Goal: Information Seeking & Learning: Find specific fact

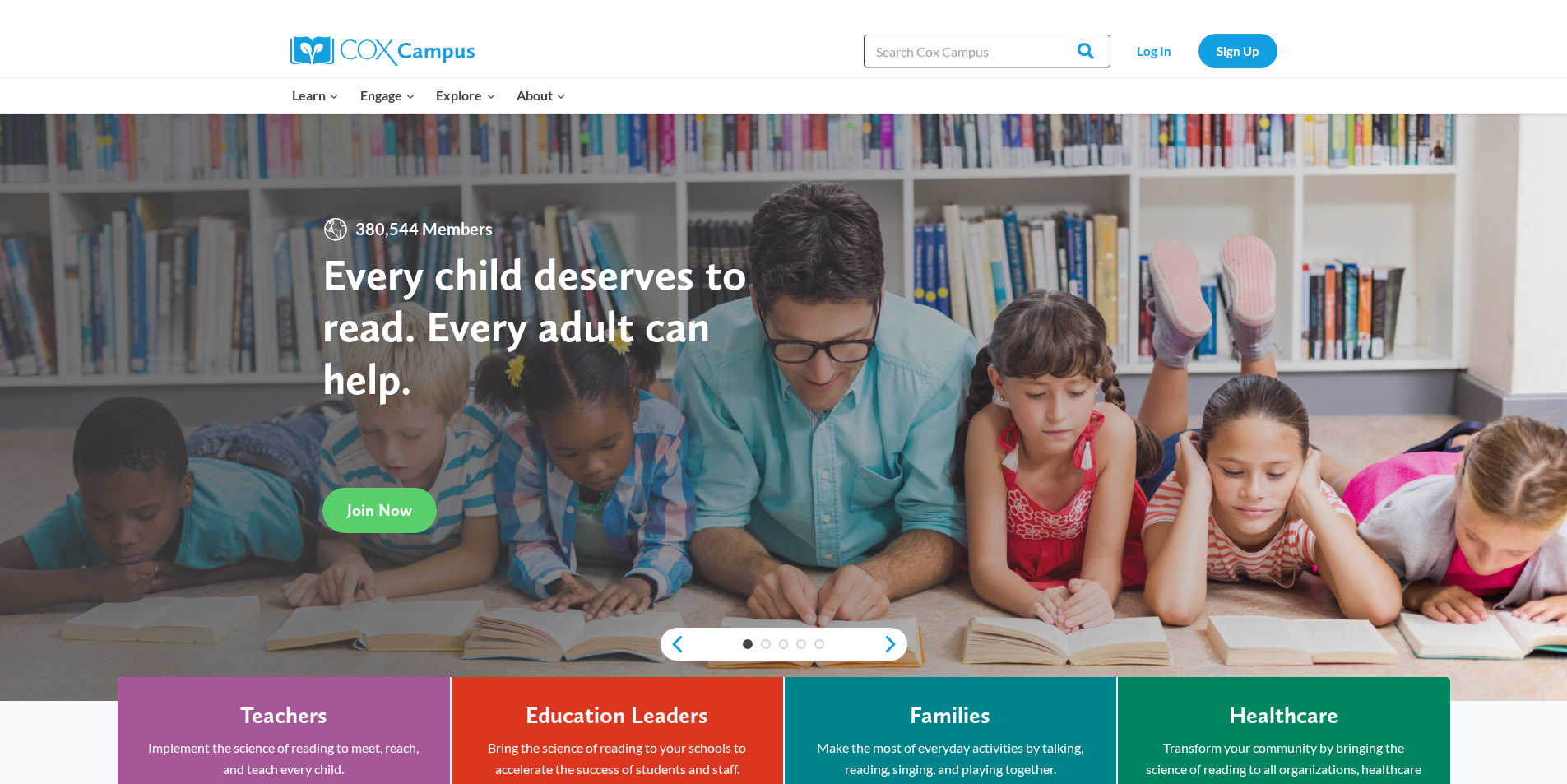
click at [929, 50] on input "Search in [URL][DOMAIN_NAME]" at bounding box center [988, 51] width 247 height 33
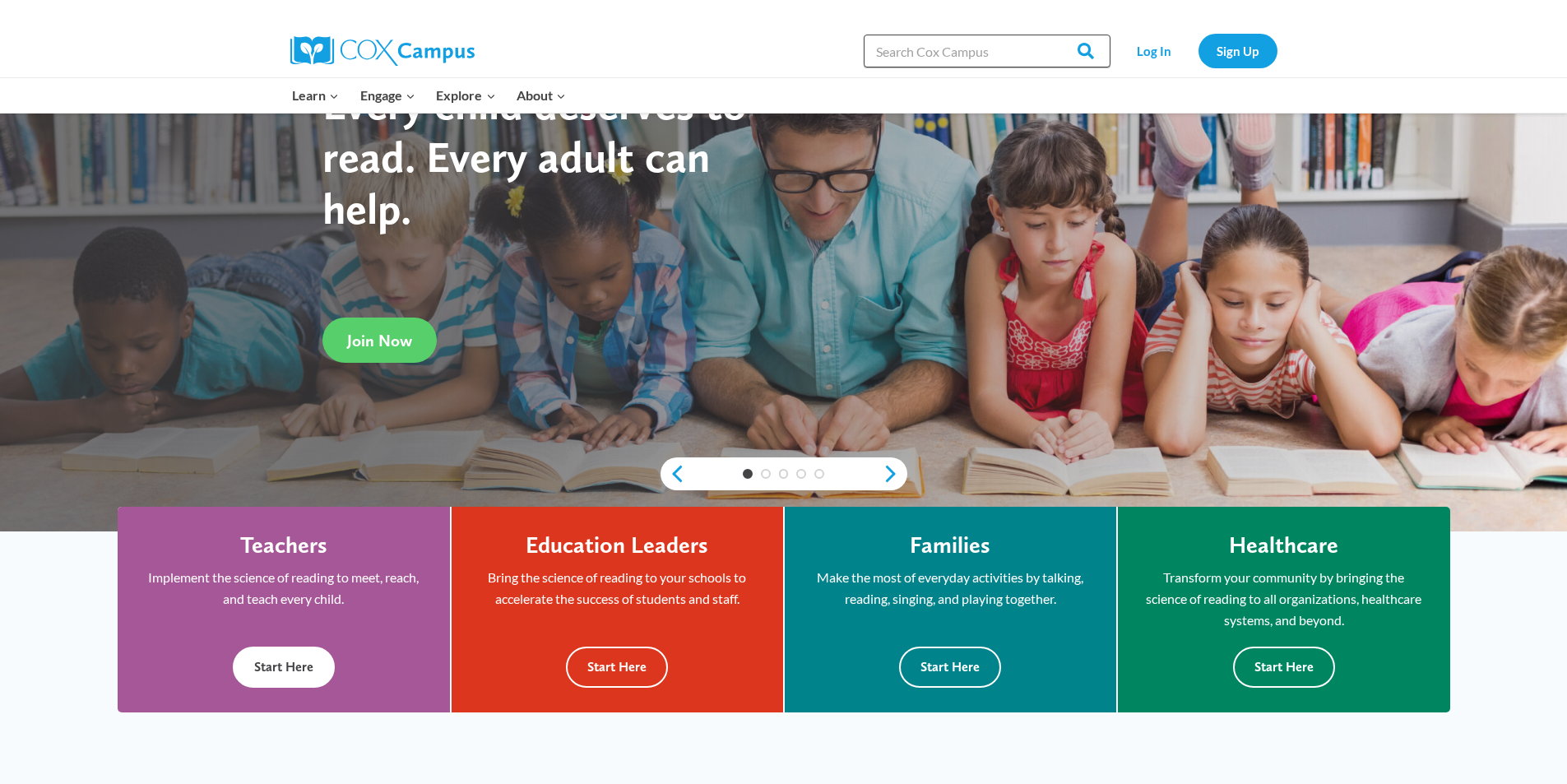
scroll to position [82, 0]
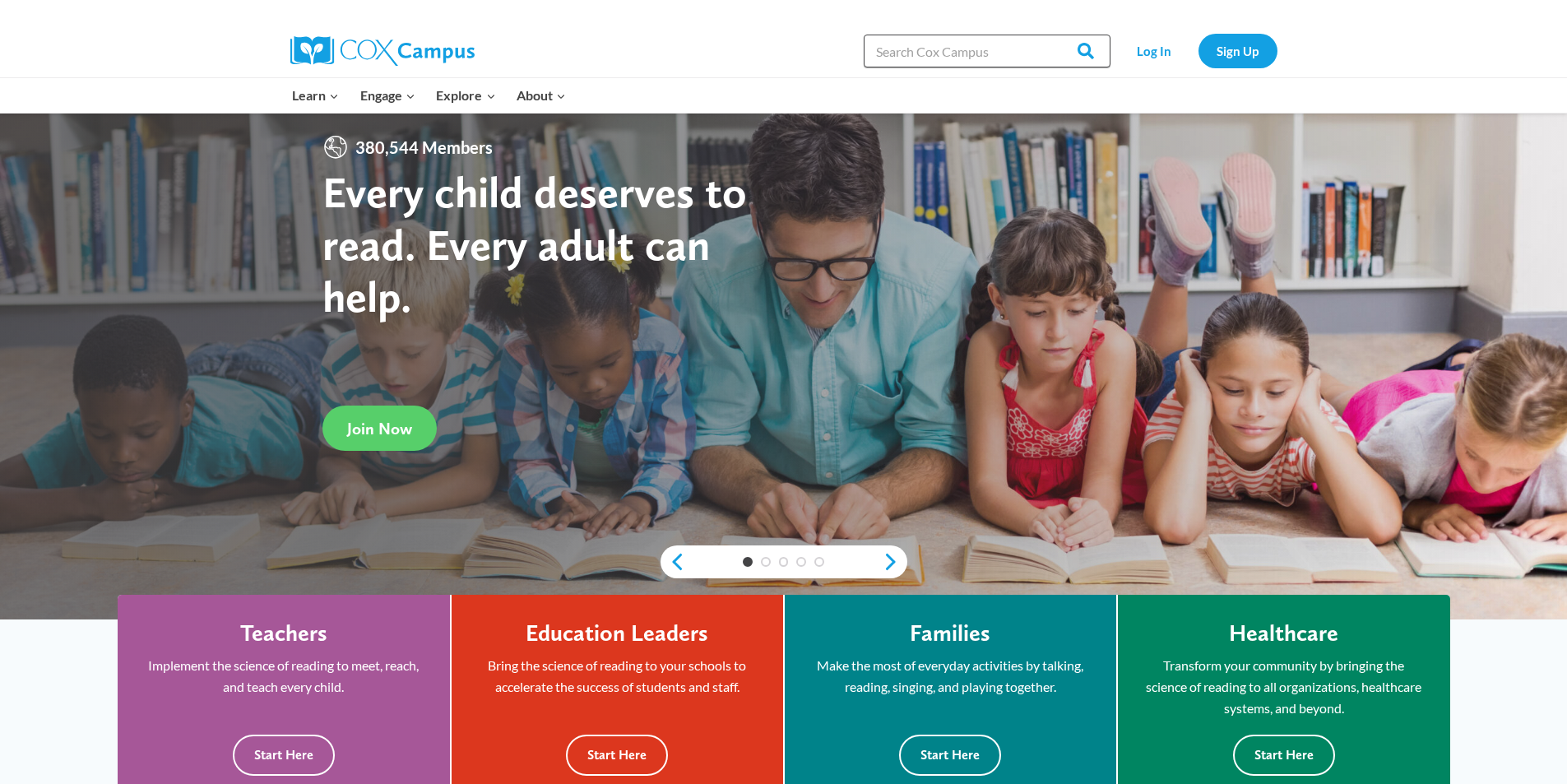
click at [984, 51] on input "Search in [URL][DOMAIN_NAME]" at bounding box center [988, 51] width 247 height 33
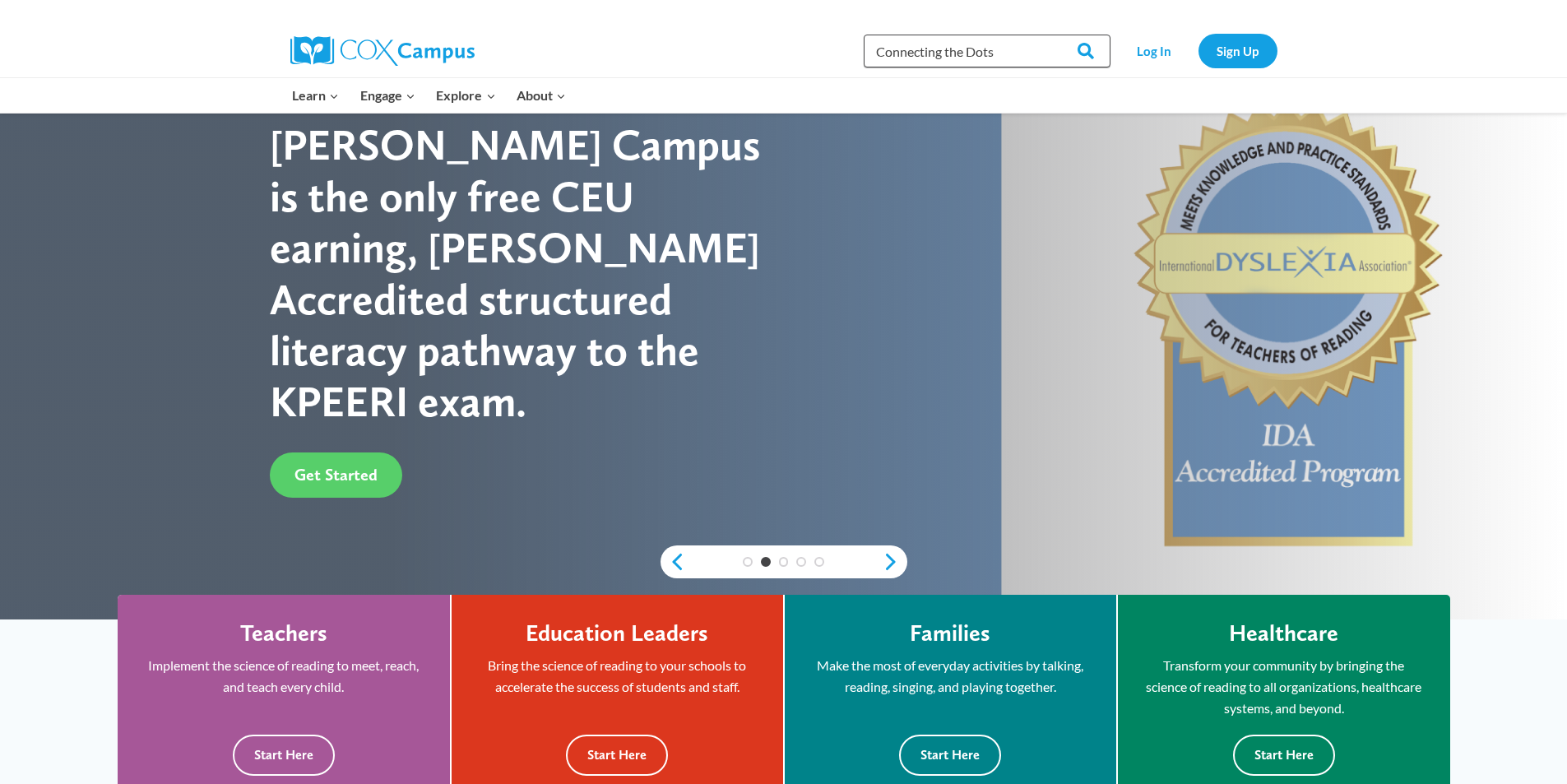
type input "Connecting the Dots"
click at [1047, 34] on input "Search" at bounding box center [1078, 51] width 64 height 33
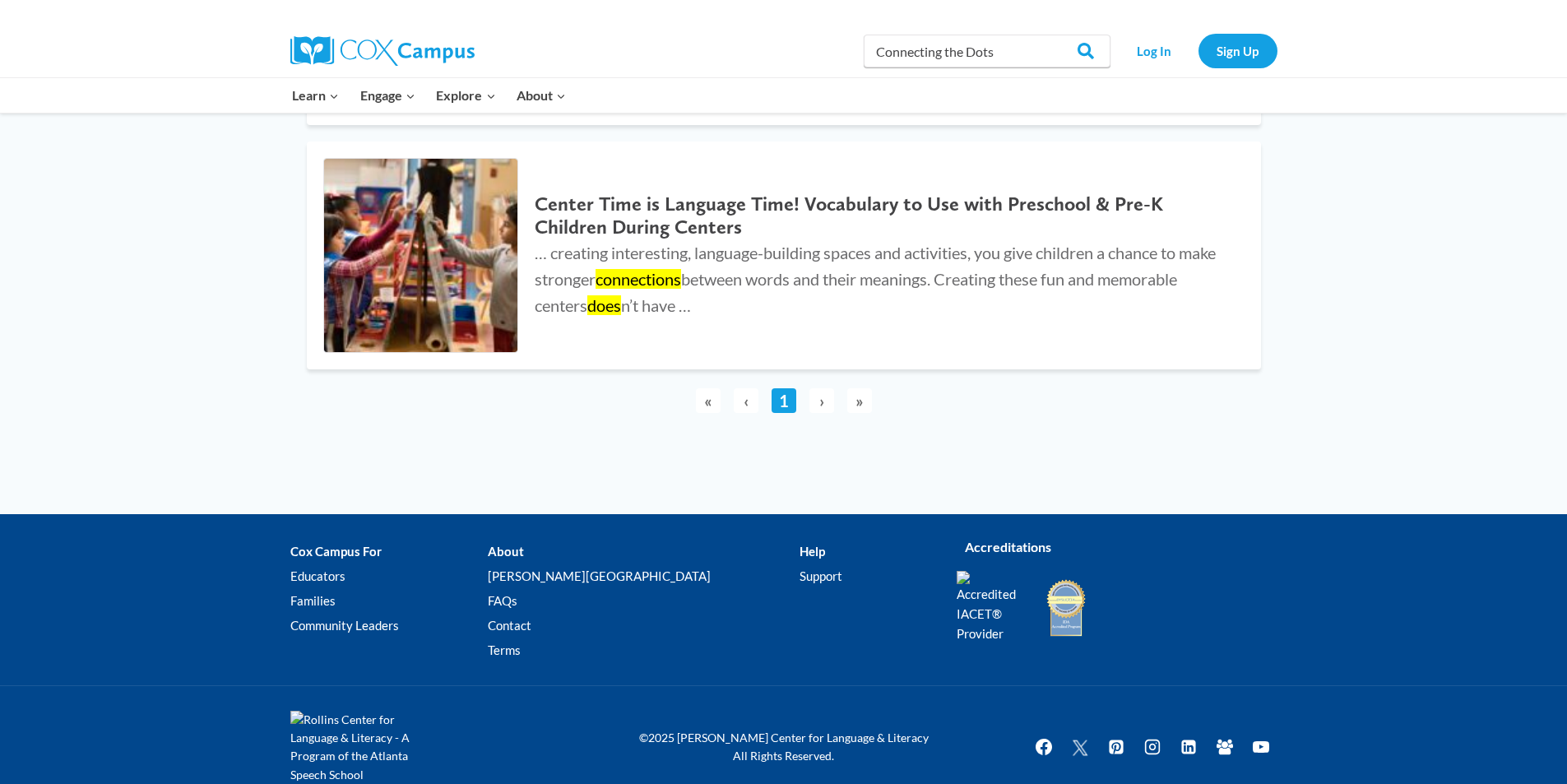
scroll to position [2168, 0]
